Goal: Information Seeking & Learning: Learn about a topic

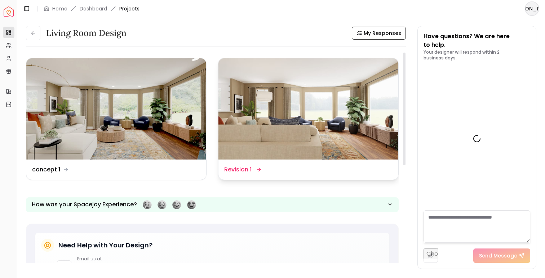
scroll to position [1382, 0]
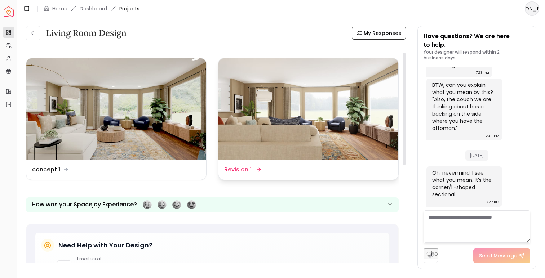
click at [286, 122] on img at bounding box center [308, 108] width 180 height 101
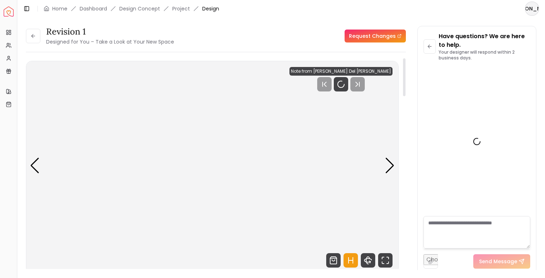
scroll to position [1376, 0]
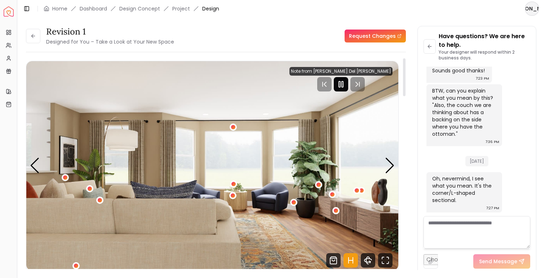
click at [343, 87] on rect "Pause" at bounding box center [342, 84] width 1 height 6
click at [345, 87] on icon "Play" at bounding box center [341, 84] width 9 height 9
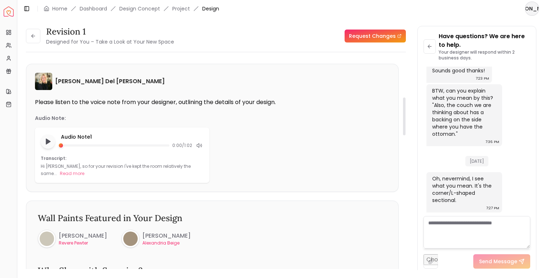
scroll to position [219, 0]
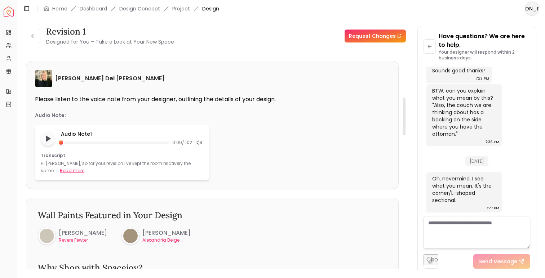
click at [60, 170] on button "Read more" at bounding box center [72, 170] width 25 height 7
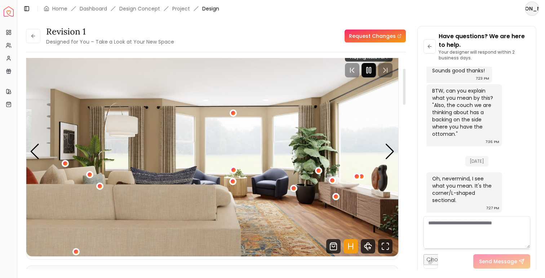
scroll to position [0, 0]
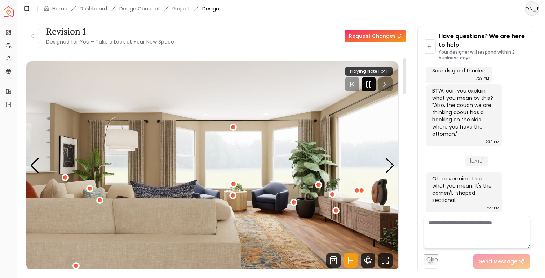
click at [368, 88] on icon "Pause" at bounding box center [368, 84] width 9 height 9
click at [385, 170] on div "Next slide" at bounding box center [390, 166] width 10 height 16
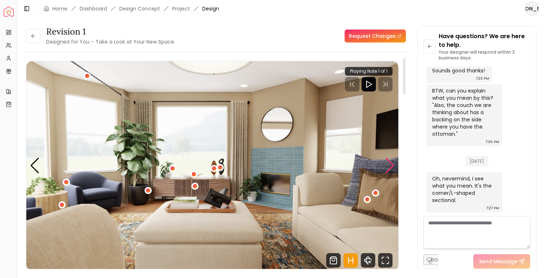
click at [385, 170] on div "Next slide" at bounding box center [390, 166] width 10 height 16
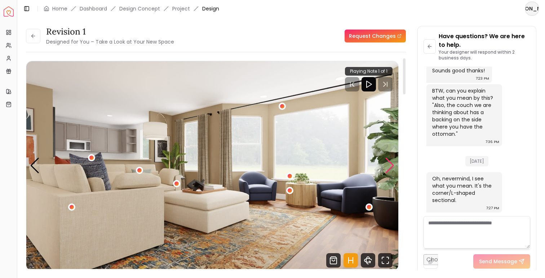
click at [385, 170] on div "Next slide" at bounding box center [390, 166] width 10 height 16
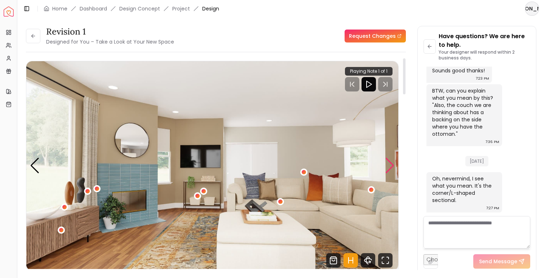
click at [392, 170] on div "Next slide" at bounding box center [390, 166] width 10 height 16
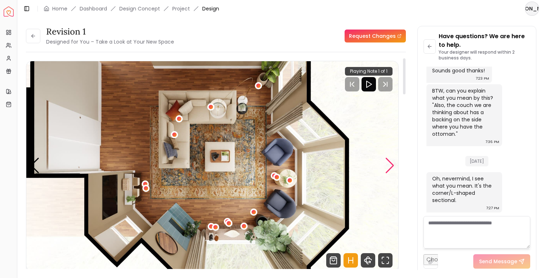
click at [392, 170] on div "Next slide" at bounding box center [390, 166] width 10 height 16
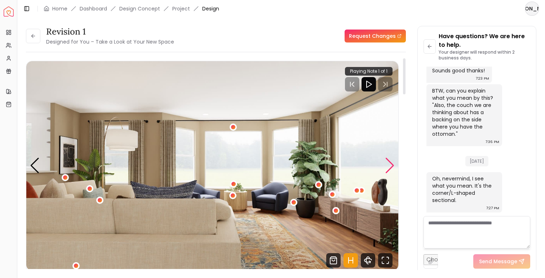
click at [392, 170] on div "Next slide" at bounding box center [390, 166] width 10 height 16
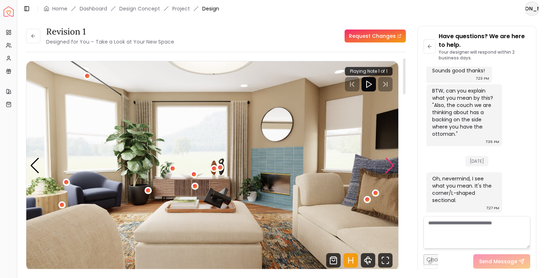
click at [392, 170] on div "Next slide" at bounding box center [390, 166] width 10 height 16
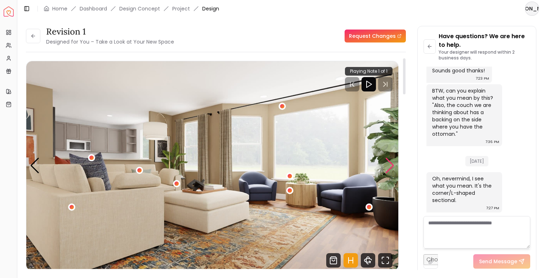
click at [392, 170] on div "Next slide" at bounding box center [390, 166] width 10 height 16
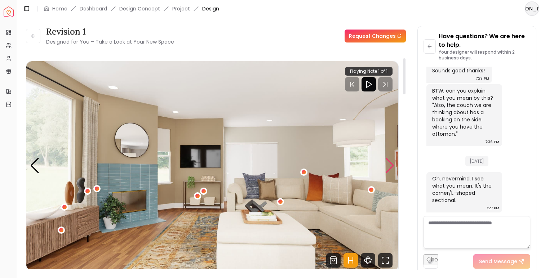
click at [392, 170] on div "Next slide" at bounding box center [390, 166] width 10 height 16
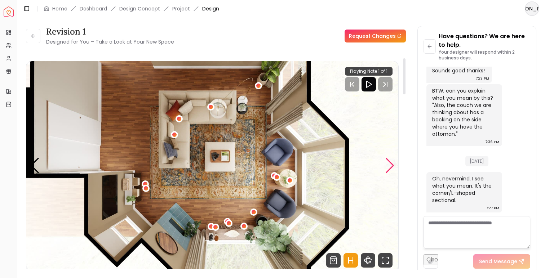
click at [392, 170] on div "Next slide" at bounding box center [390, 166] width 10 height 16
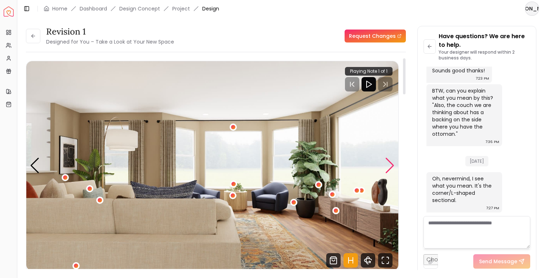
click at [392, 170] on div "Next slide" at bounding box center [390, 166] width 10 height 16
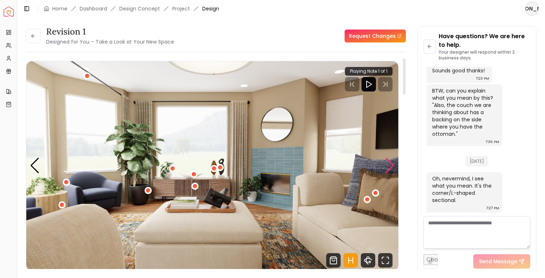
click at [392, 170] on div "Next slide" at bounding box center [390, 166] width 10 height 16
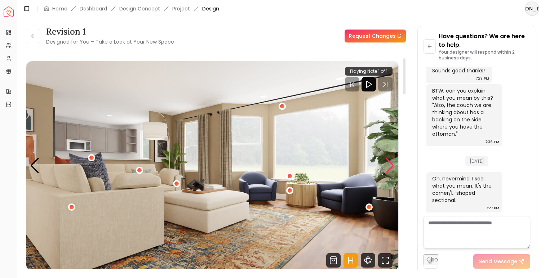
click at [392, 170] on div "Next slide" at bounding box center [390, 166] width 10 height 16
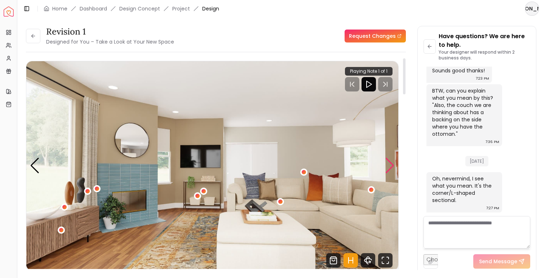
click at [392, 170] on div "Next slide" at bounding box center [390, 166] width 10 height 16
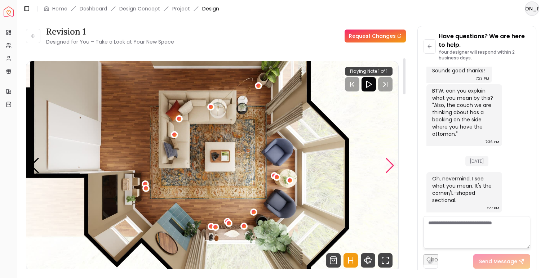
click at [392, 170] on div "Next slide" at bounding box center [390, 166] width 10 height 16
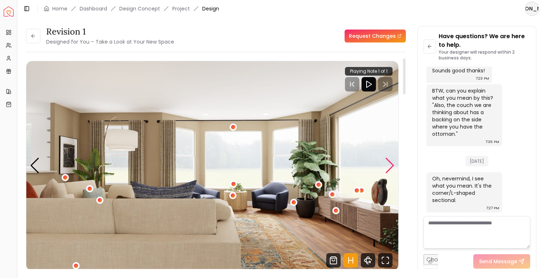
click at [392, 170] on div "Next slide" at bounding box center [390, 166] width 10 height 16
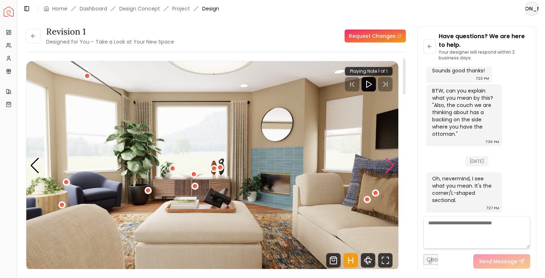
click at [392, 170] on div "Next slide" at bounding box center [390, 166] width 10 height 16
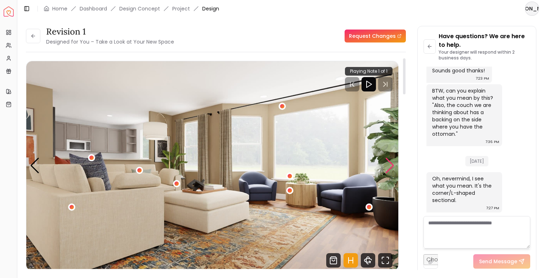
click at [392, 170] on div "Next slide" at bounding box center [390, 166] width 10 height 16
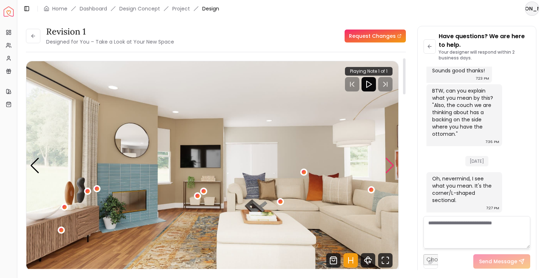
click at [392, 170] on div "Next slide" at bounding box center [390, 166] width 10 height 16
